Goal: Complete application form

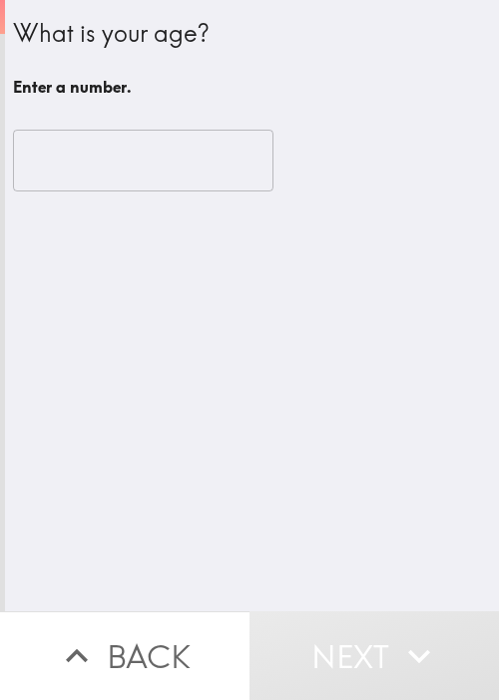
drag, startPoint x: 180, startPoint y: 421, endPoint x: 139, endPoint y: 172, distance: 252.8
click at [194, 378] on div "What is your age? Enter a number. ​" at bounding box center [252, 306] width 494 height 612
click at [120, 154] on input "number" at bounding box center [143, 161] width 260 height 62
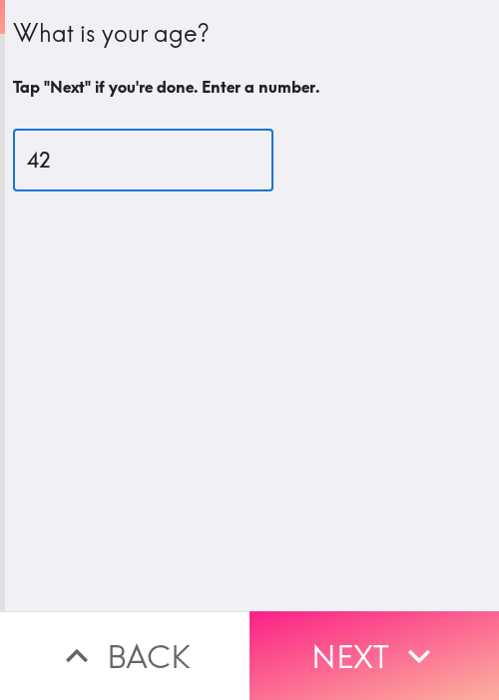
type input "42"
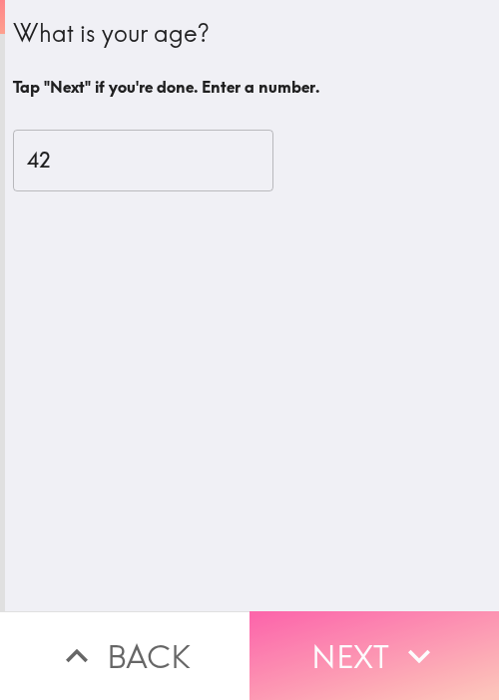
click at [371, 631] on button "Next" at bounding box center [373, 656] width 249 height 89
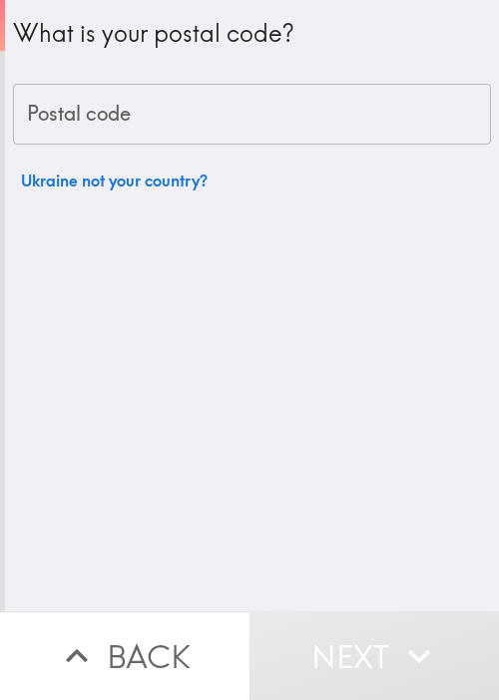
click at [202, 297] on div "What is your postal code? Postal code Postal code [GEOGRAPHIC_DATA] not your co…" at bounding box center [252, 306] width 494 height 612
click at [228, 125] on input "Postal code" at bounding box center [252, 115] width 478 height 62
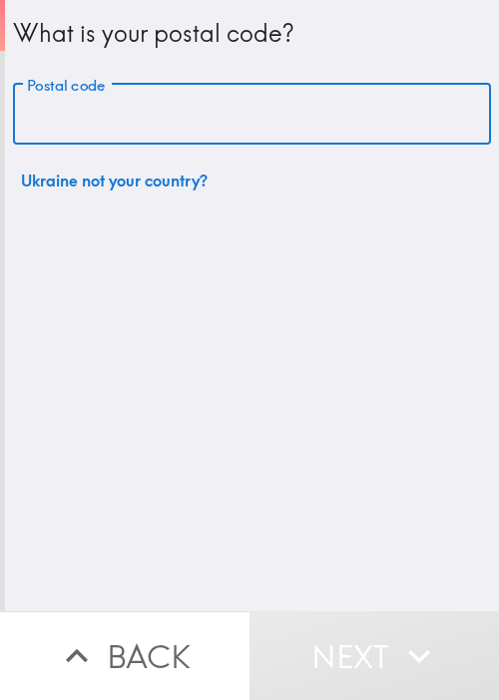
paste input "33621"
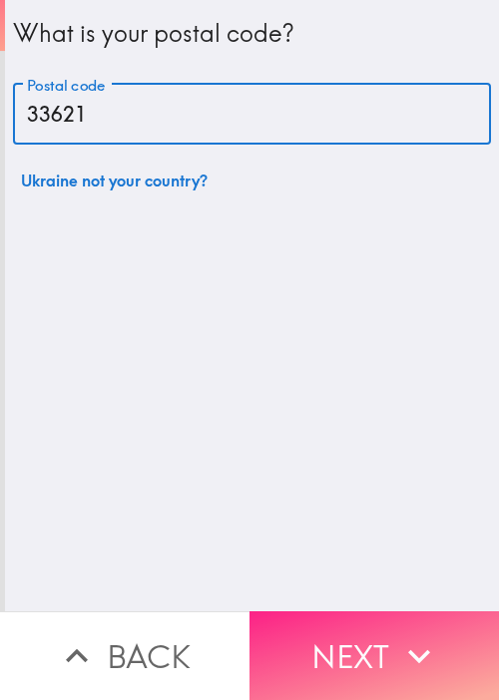
type input "33621"
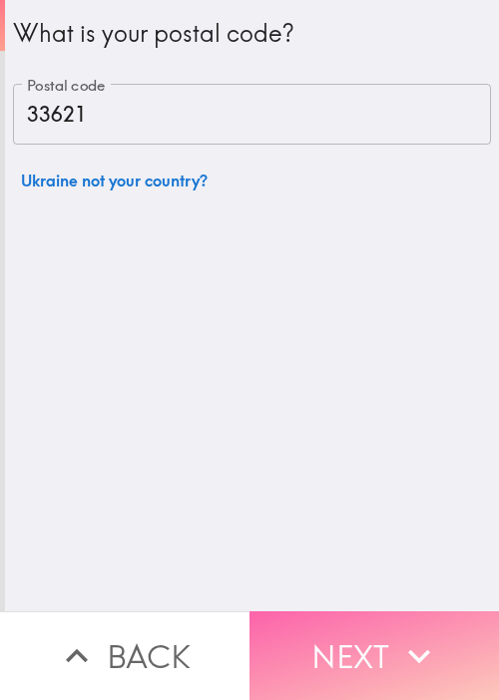
click at [375, 612] on button "Next" at bounding box center [373, 656] width 249 height 89
